Goal: Check status: Check status

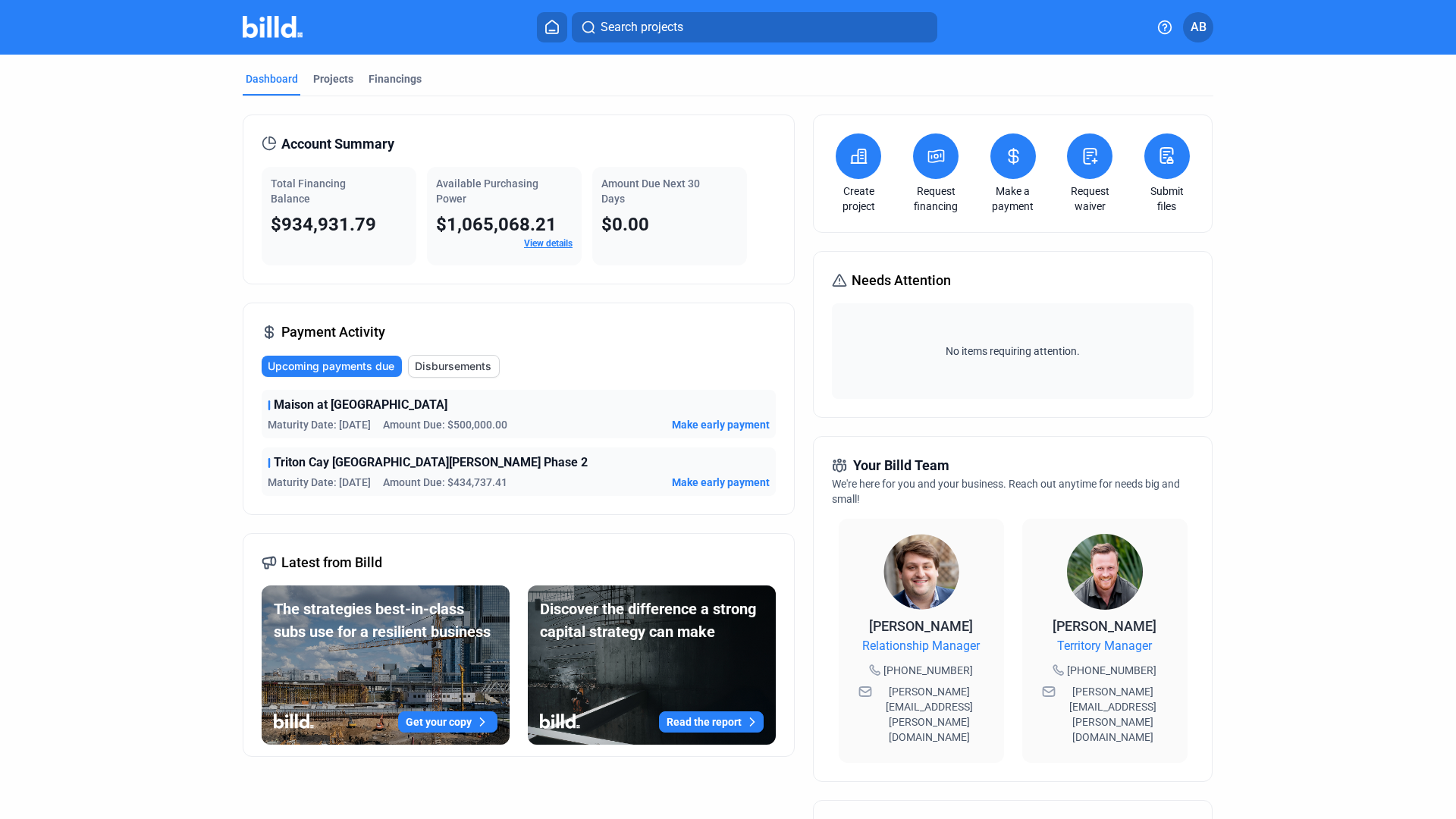
scroll to position [3, 0]
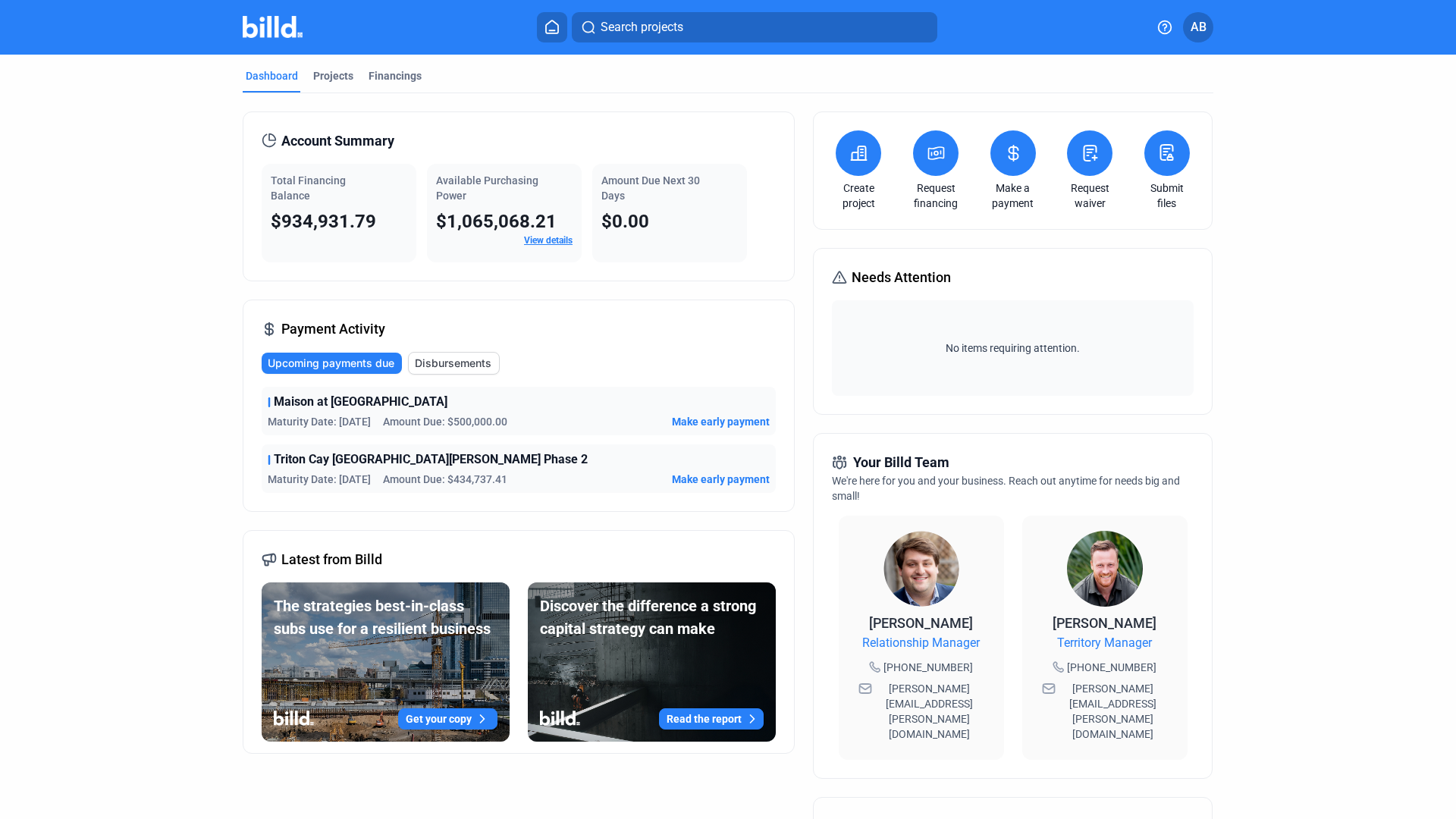
click at [539, 243] on link "View details" at bounding box center [548, 240] width 48 height 10
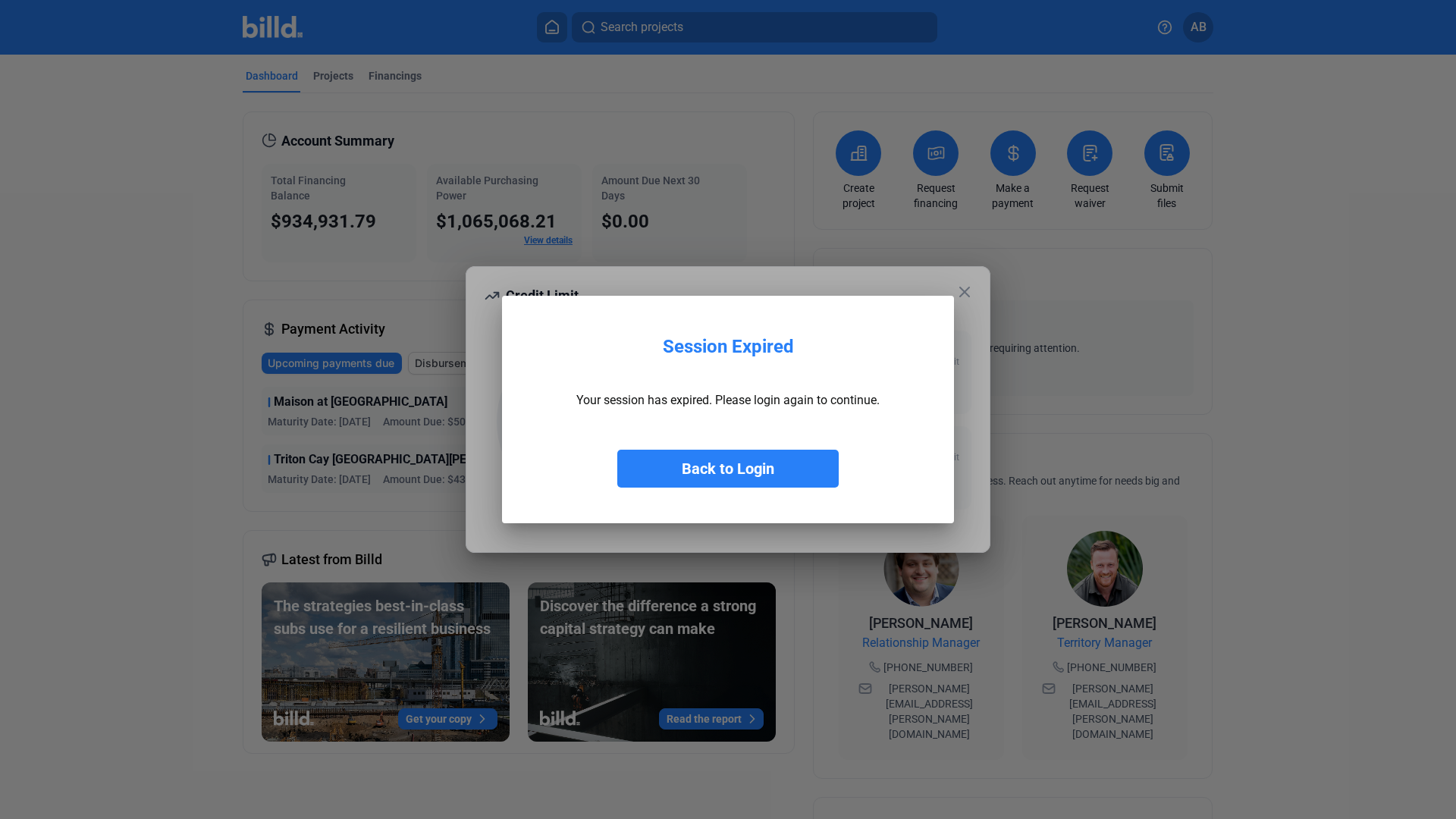
click at [729, 467] on button "Back to Login" at bounding box center [728, 468] width 222 height 38
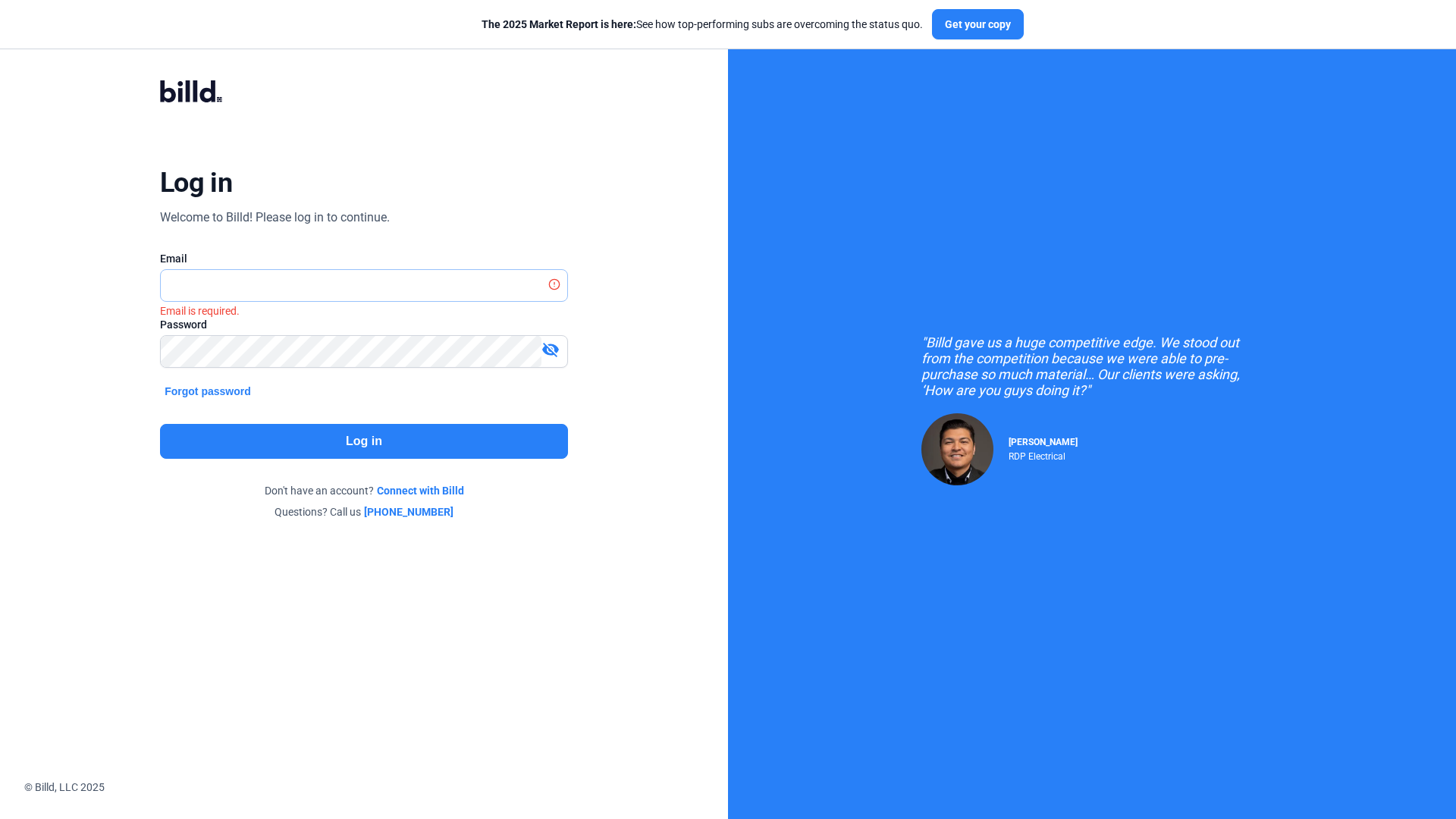
type input "[PERSON_NAME][EMAIL_ADDRESS][DOMAIN_NAME]"
click at [380, 437] on button "Log in" at bounding box center [364, 441] width 408 height 35
